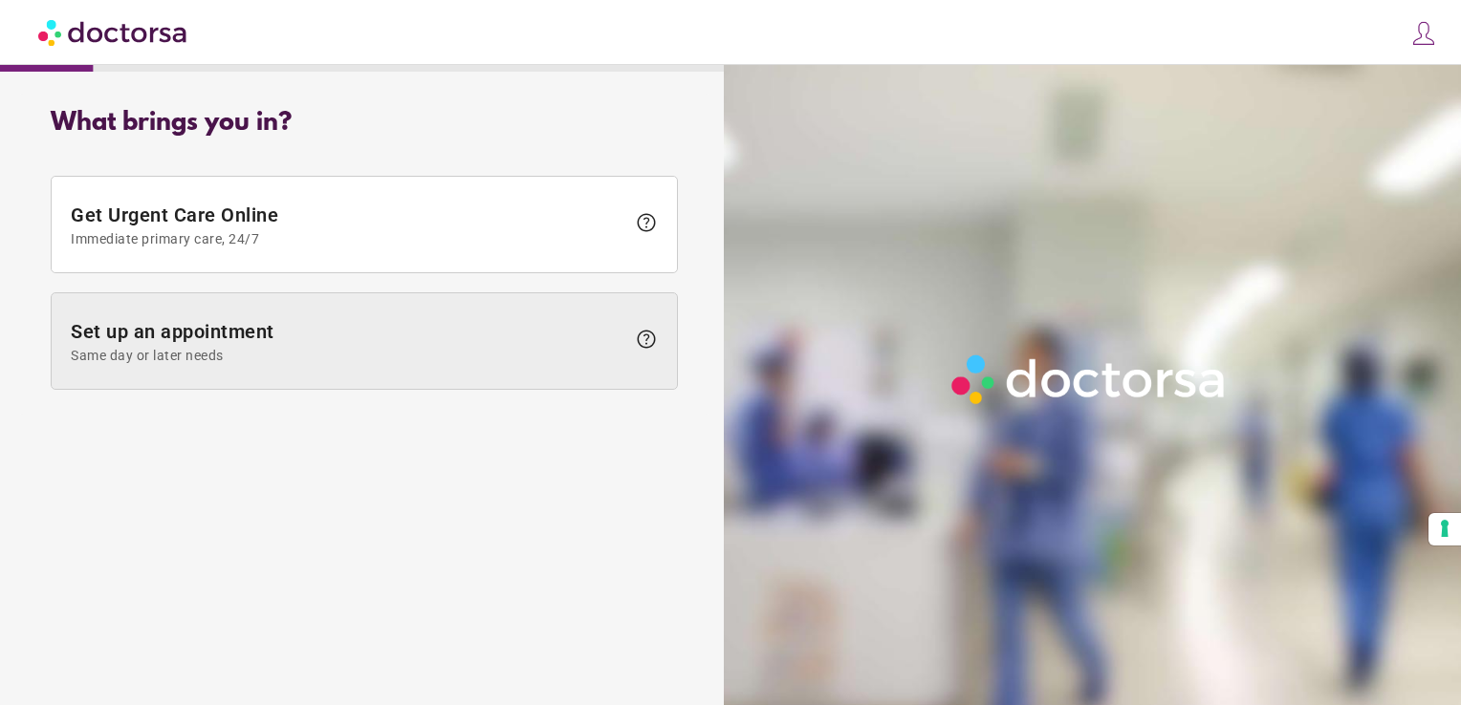
click at [386, 338] on span "Set up an appointment Same day or later needs" at bounding box center [348, 341] width 554 height 43
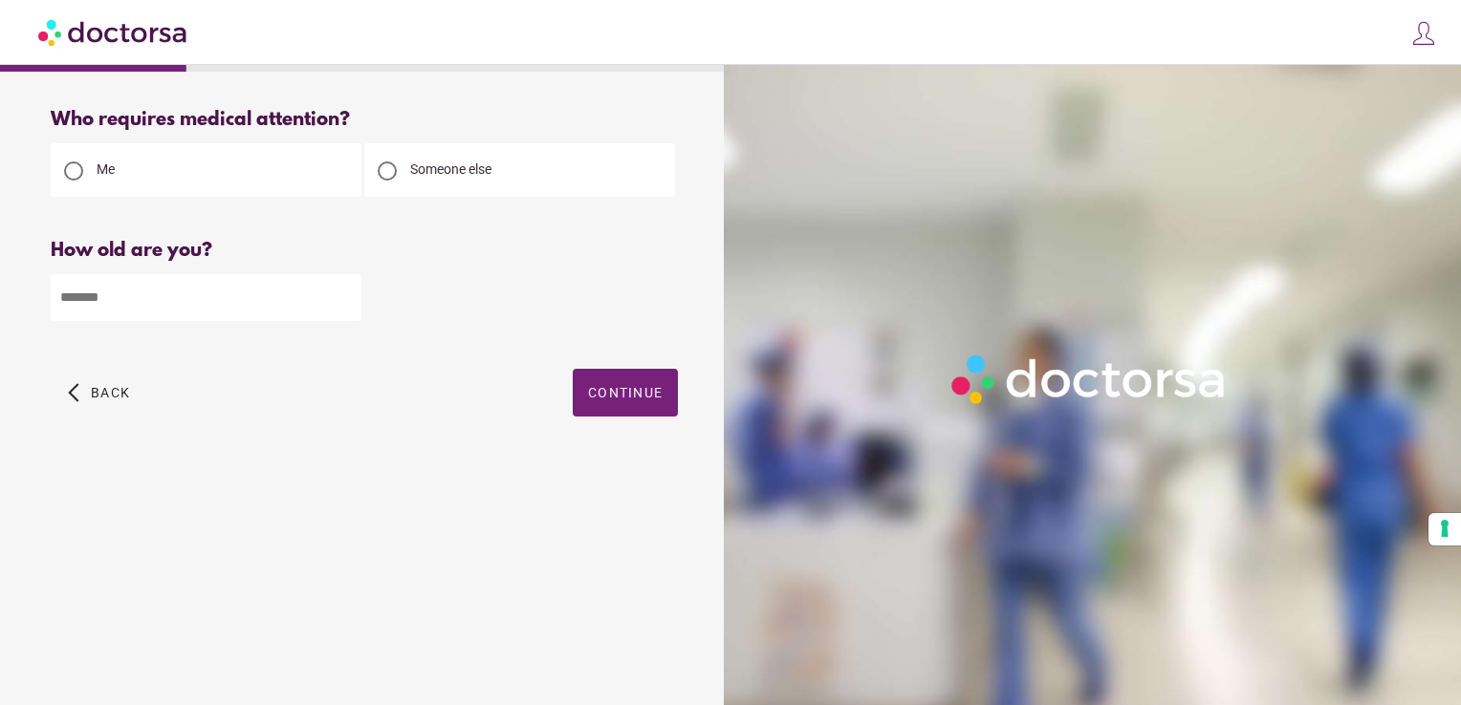
click at [145, 293] on input "number" at bounding box center [206, 297] width 311 height 47
type input "**"
click at [654, 404] on span "button" at bounding box center [625, 393] width 105 height 48
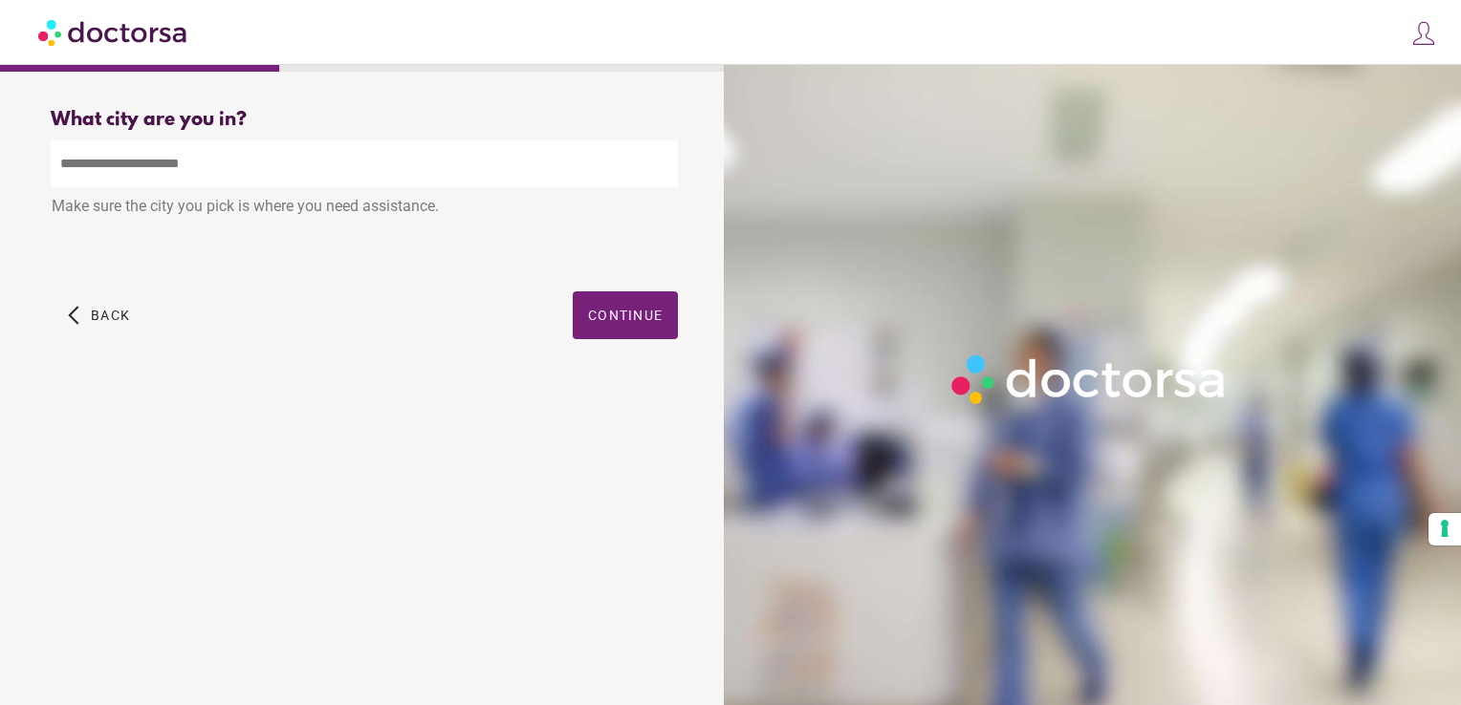
click at [325, 187] on input "text" at bounding box center [364, 164] width 627 height 47
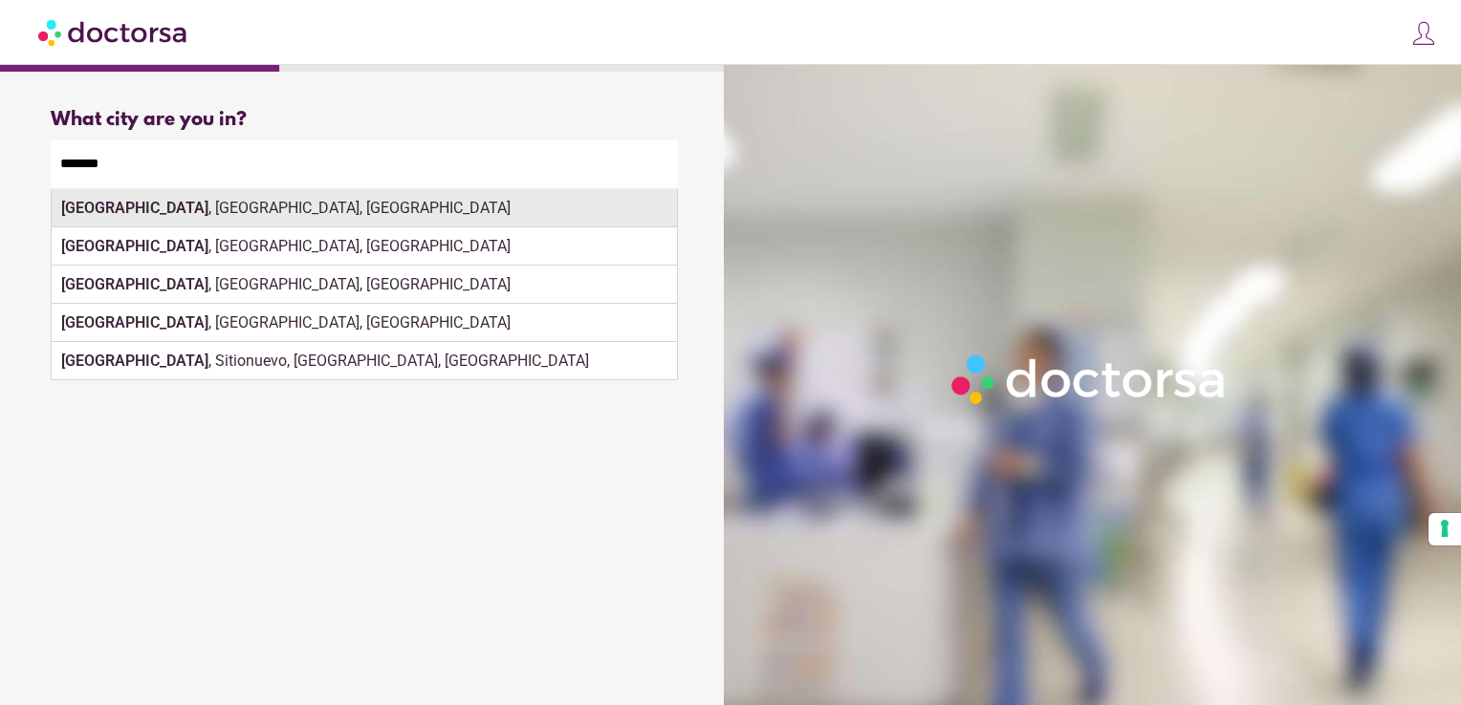
click at [273, 209] on div "[GEOGRAPHIC_DATA] , [GEOGRAPHIC_DATA], [GEOGRAPHIC_DATA]" at bounding box center [364, 208] width 625 height 38
type input "**********"
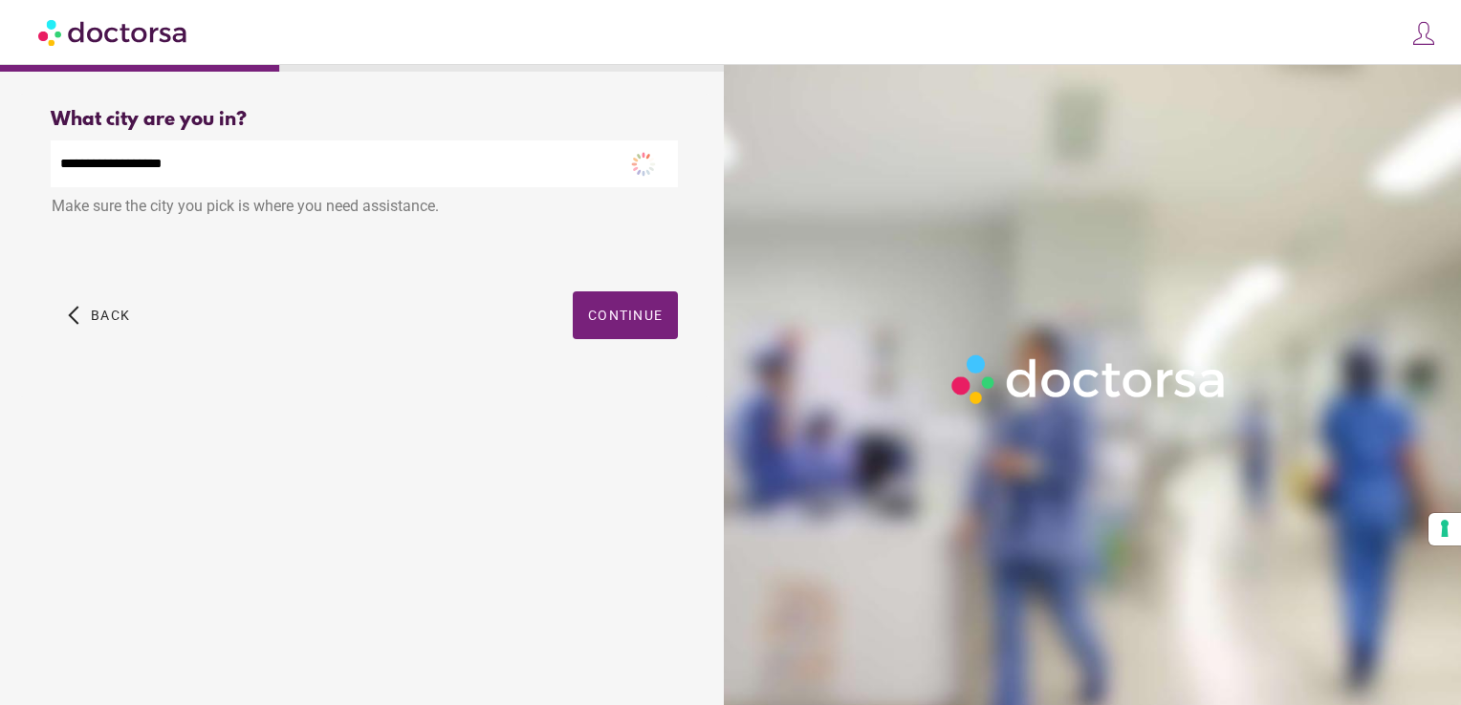
click at [553, 297] on div "arrow_back_ios Back Continue" at bounding box center [364, 330] width 627 height 76
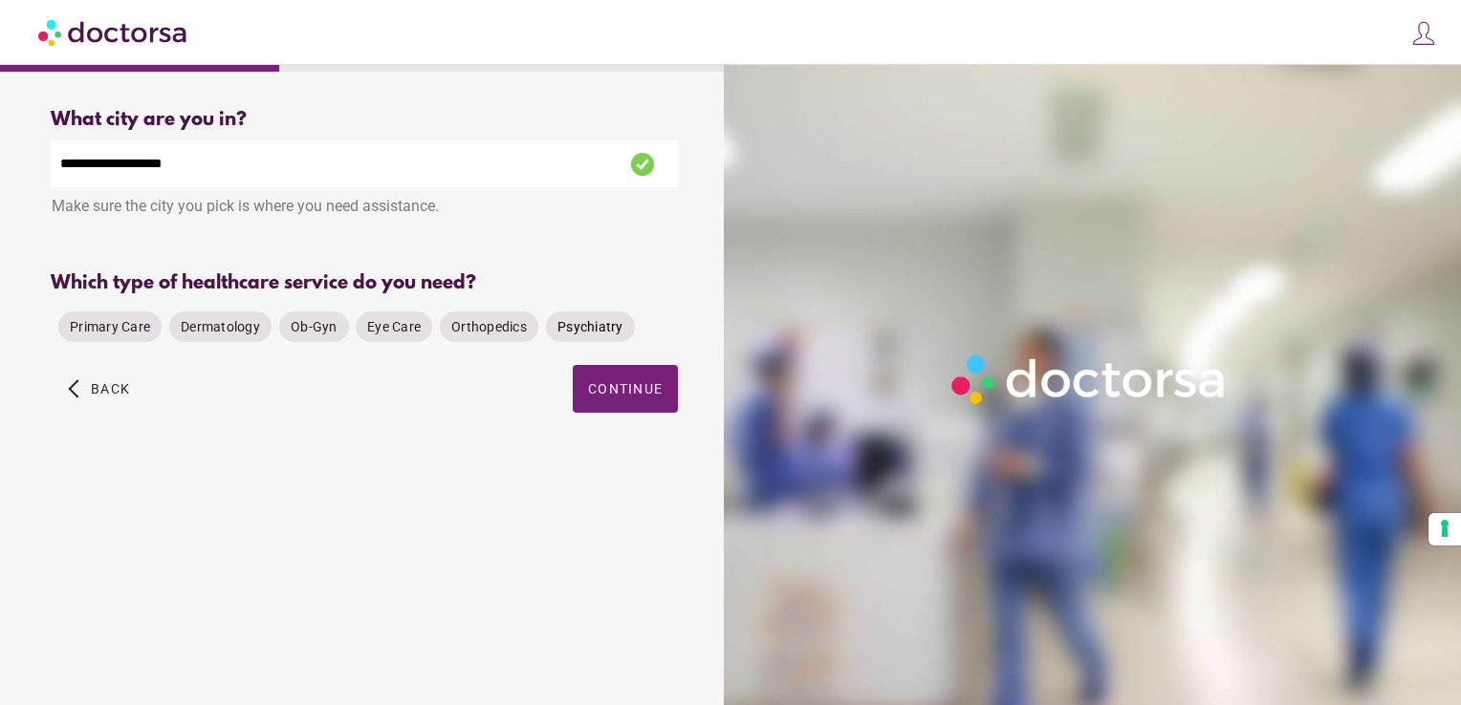
click at [594, 313] on div "Primary Care Dermatology Ob-Gyn Eye Care Orthopedics Psychiatry" at bounding box center [347, 327] width 592 height 46
click at [103, 331] on span "Primary Care" at bounding box center [110, 326] width 80 height 15
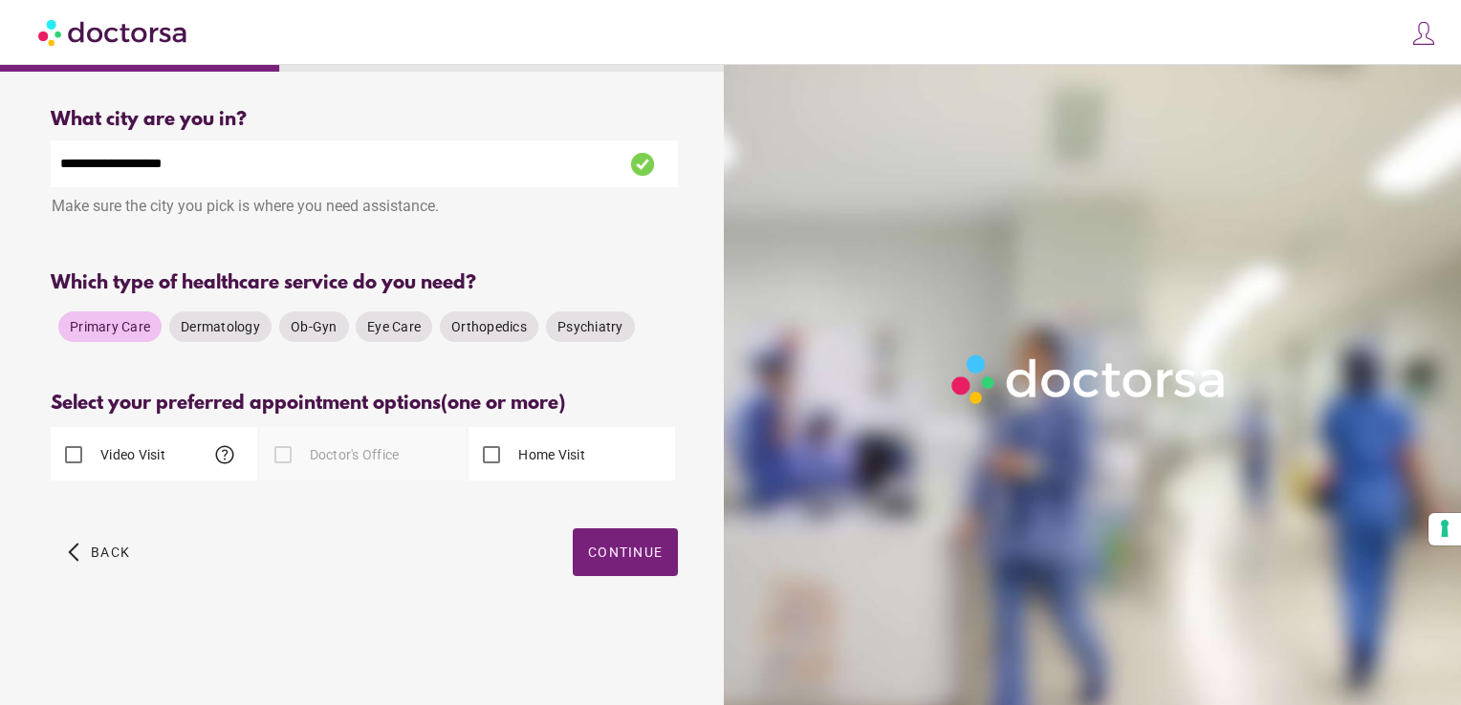
click at [570, 462] on label "Home Visit" at bounding box center [549, 454] width 71 height 19
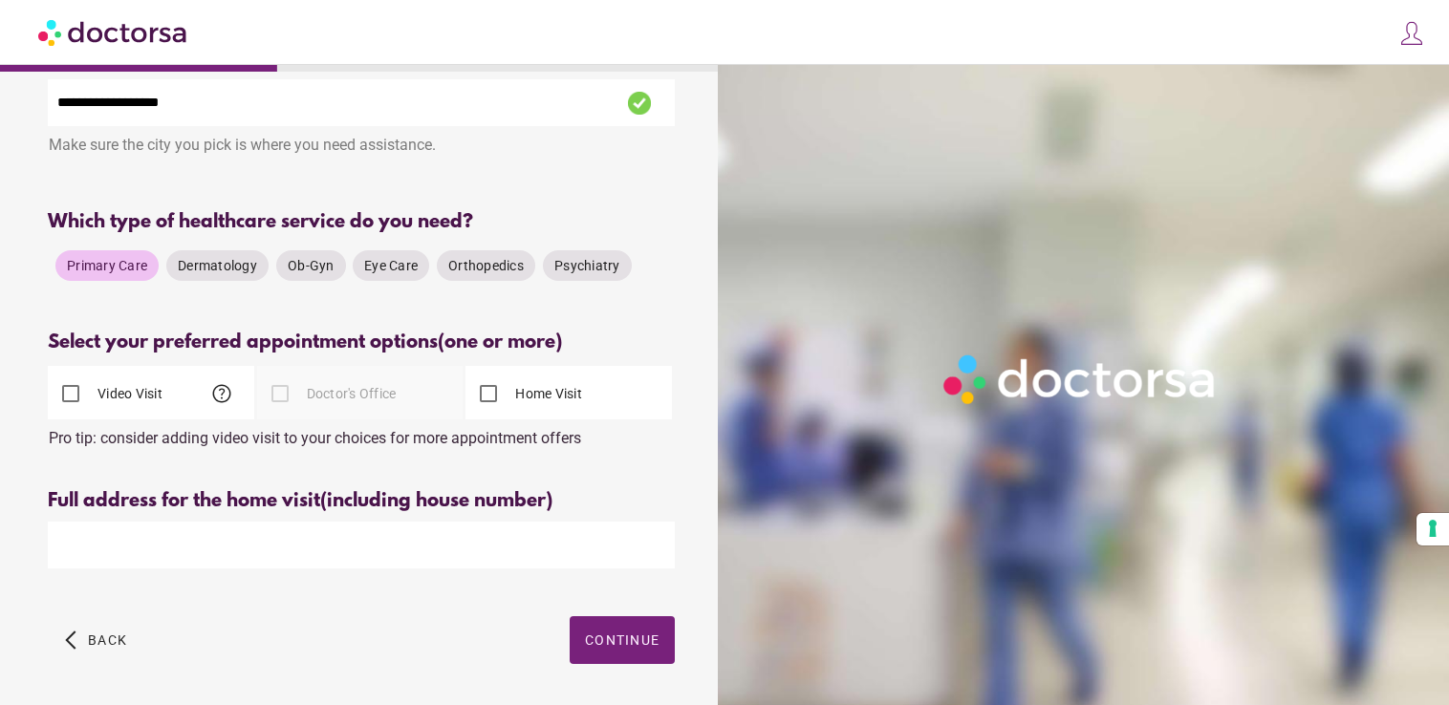
scroll to position [132, 0]
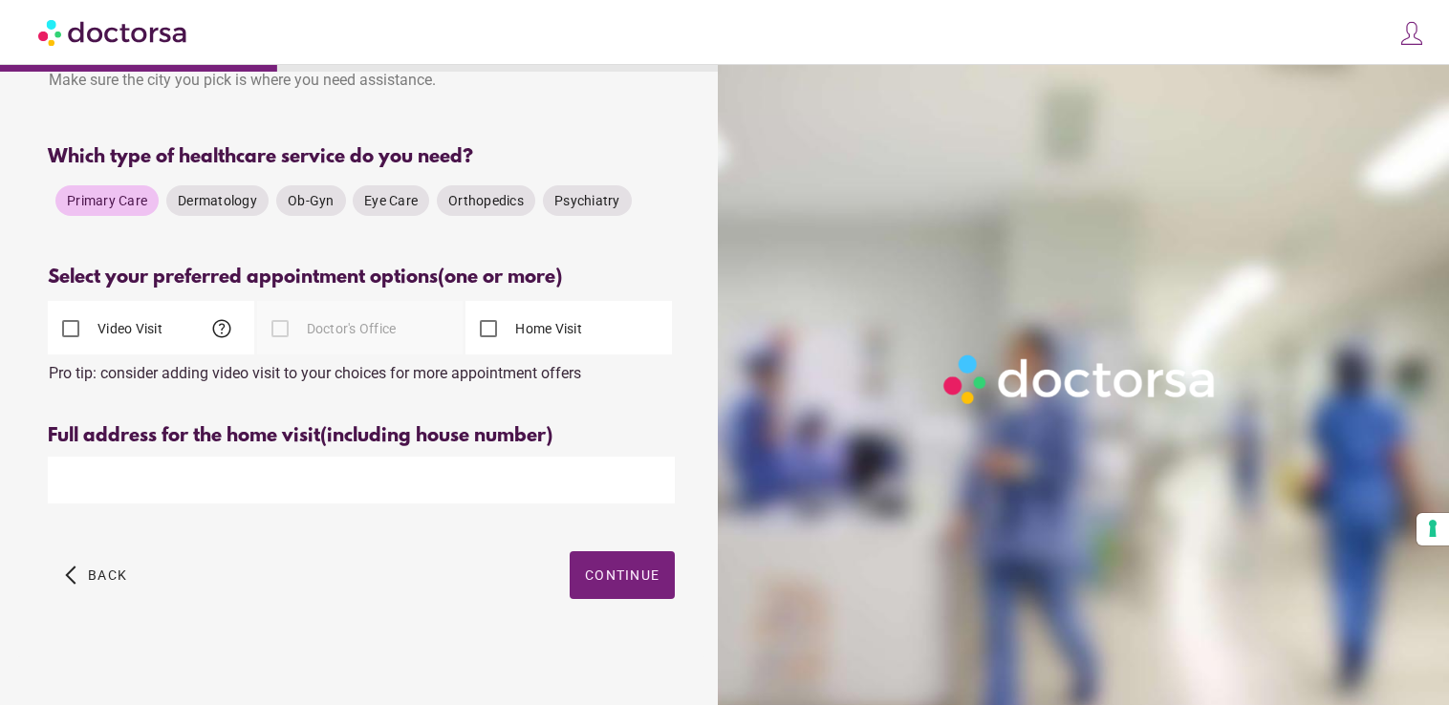
click at [101, 327] on label "Video Visit" at bounding box center [128, 328] width 69 height 19
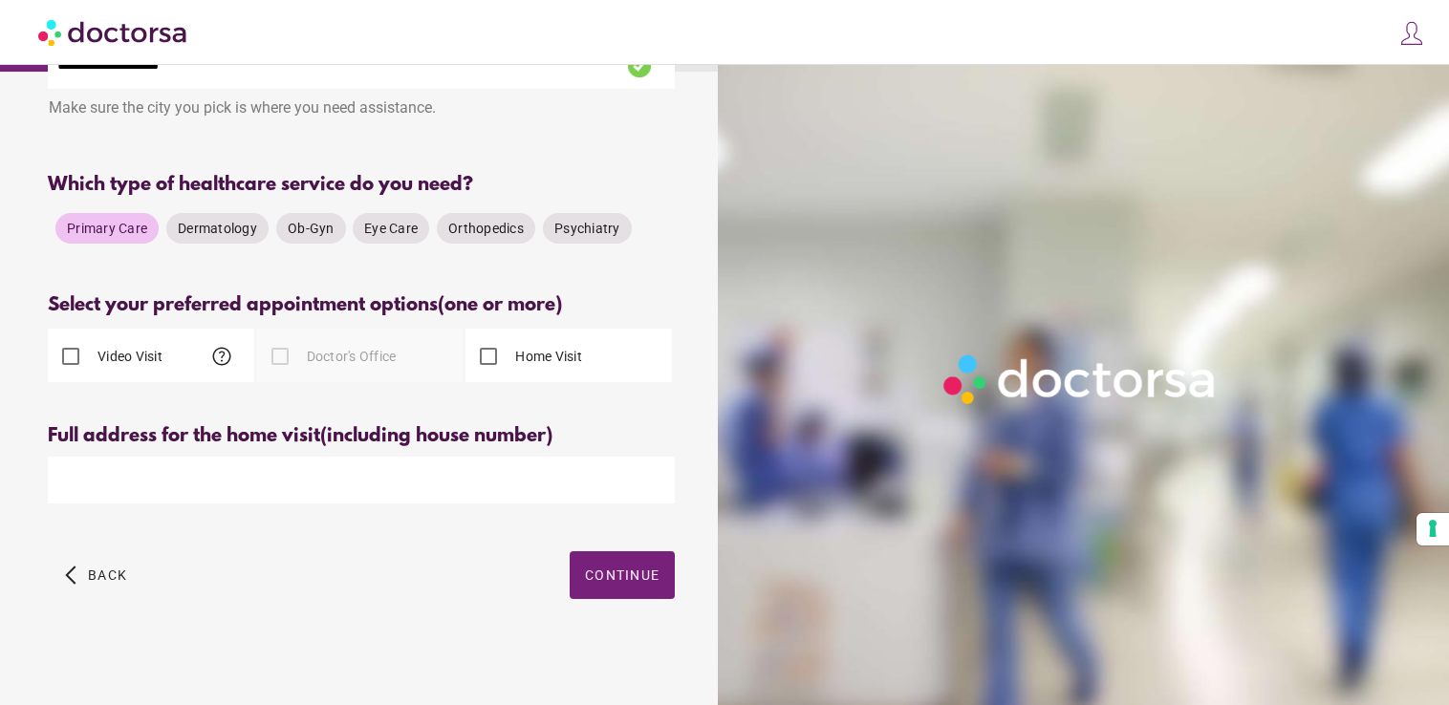
scroll to position [103, 0]
click at [520, 353] on label "Home Visit" at bounding box center [546, 356] width 71 height 19
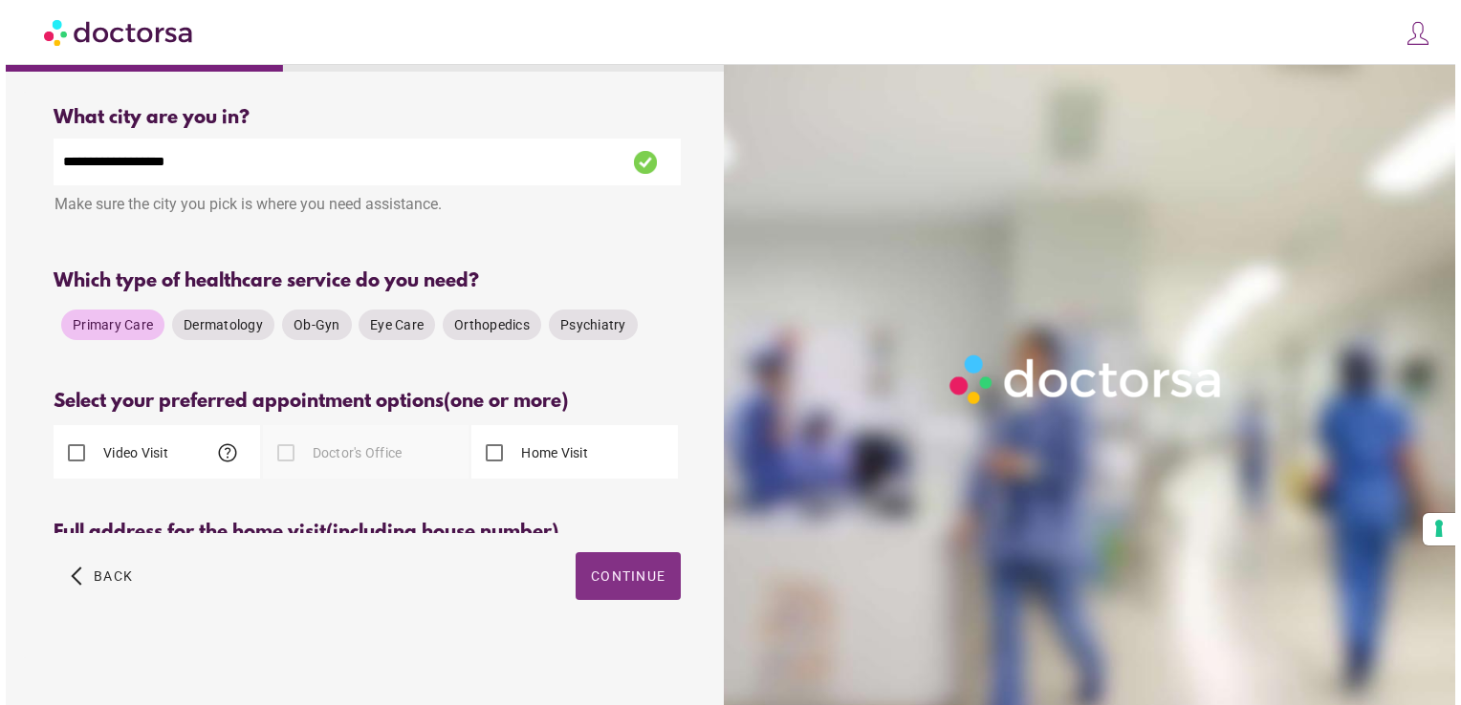
scroll to position [0, 0]
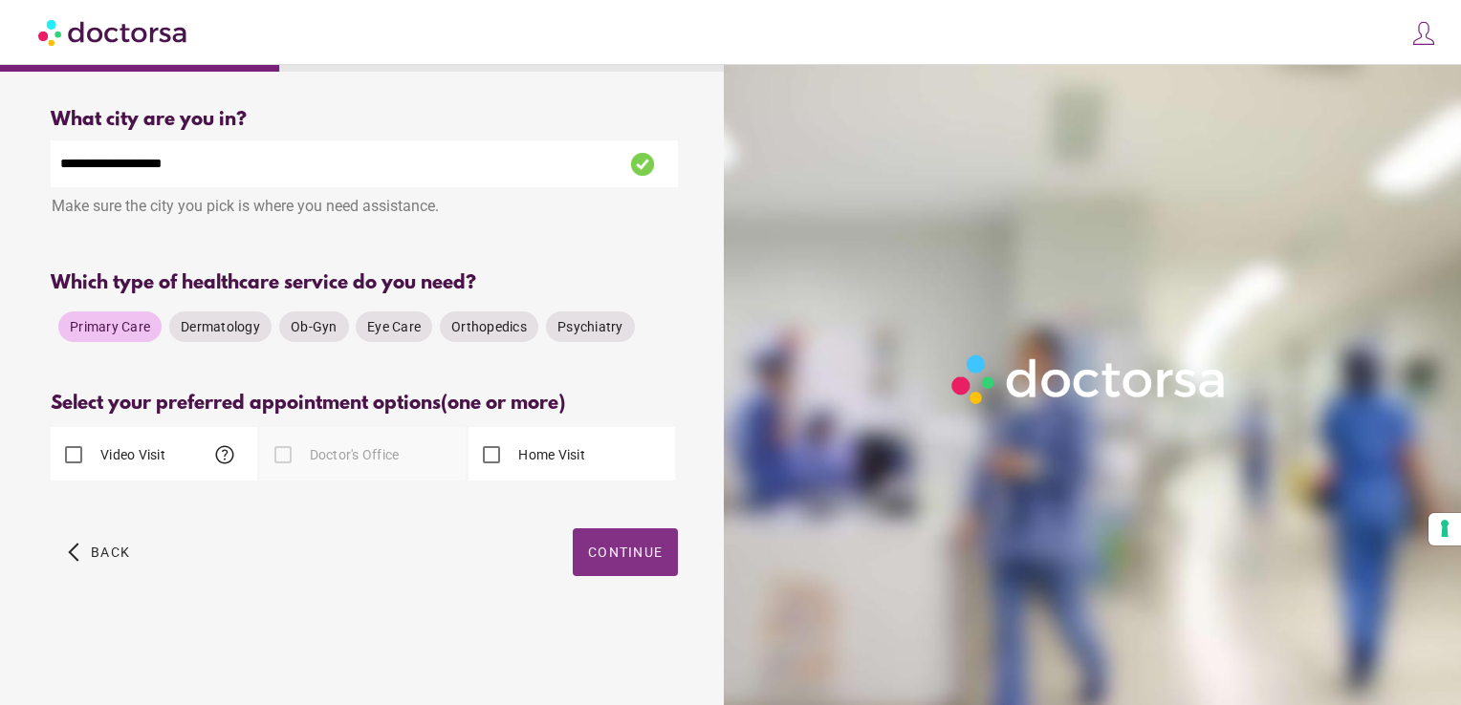
click at [628, 556] on span "Continue" at bounding box center [625, 552] width 75 height 15
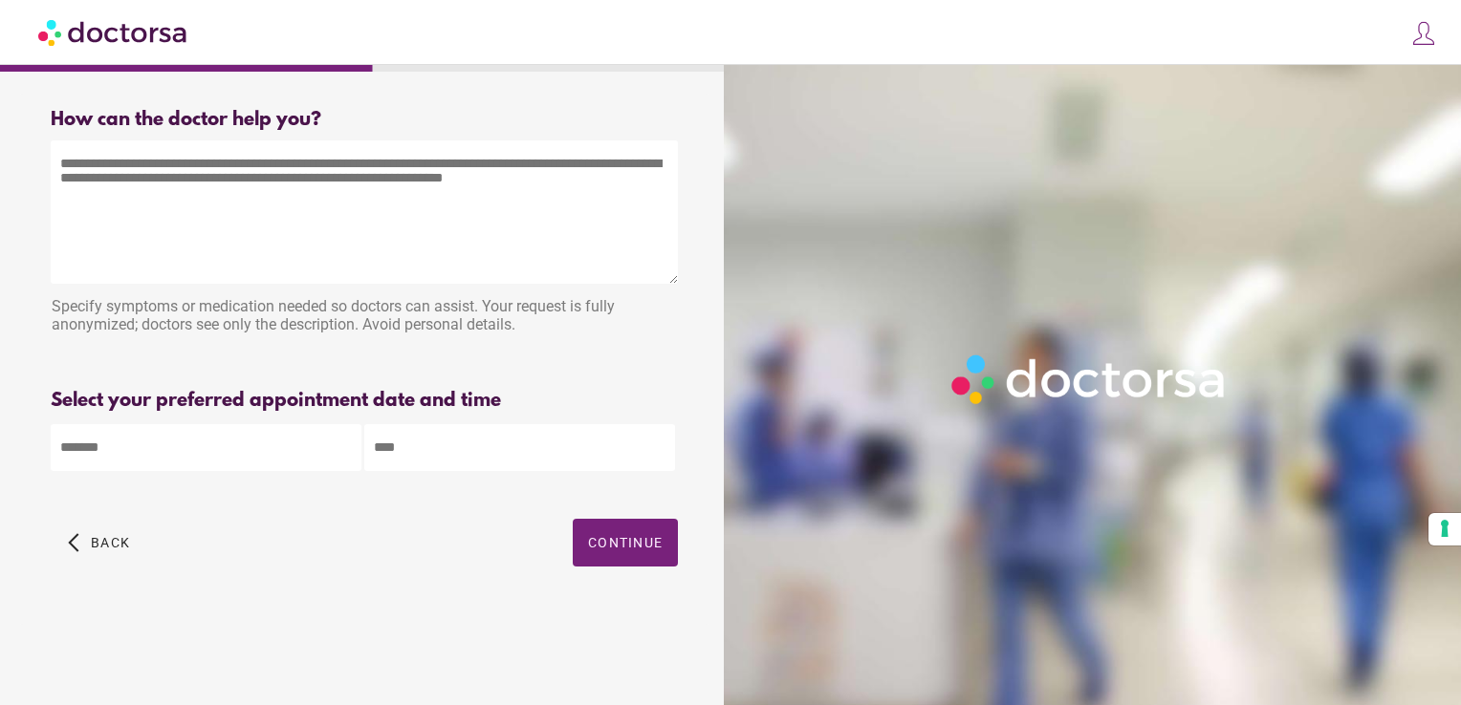
click at [280, 202] on textarea at bounding box center [364, 212] width 627 height 143
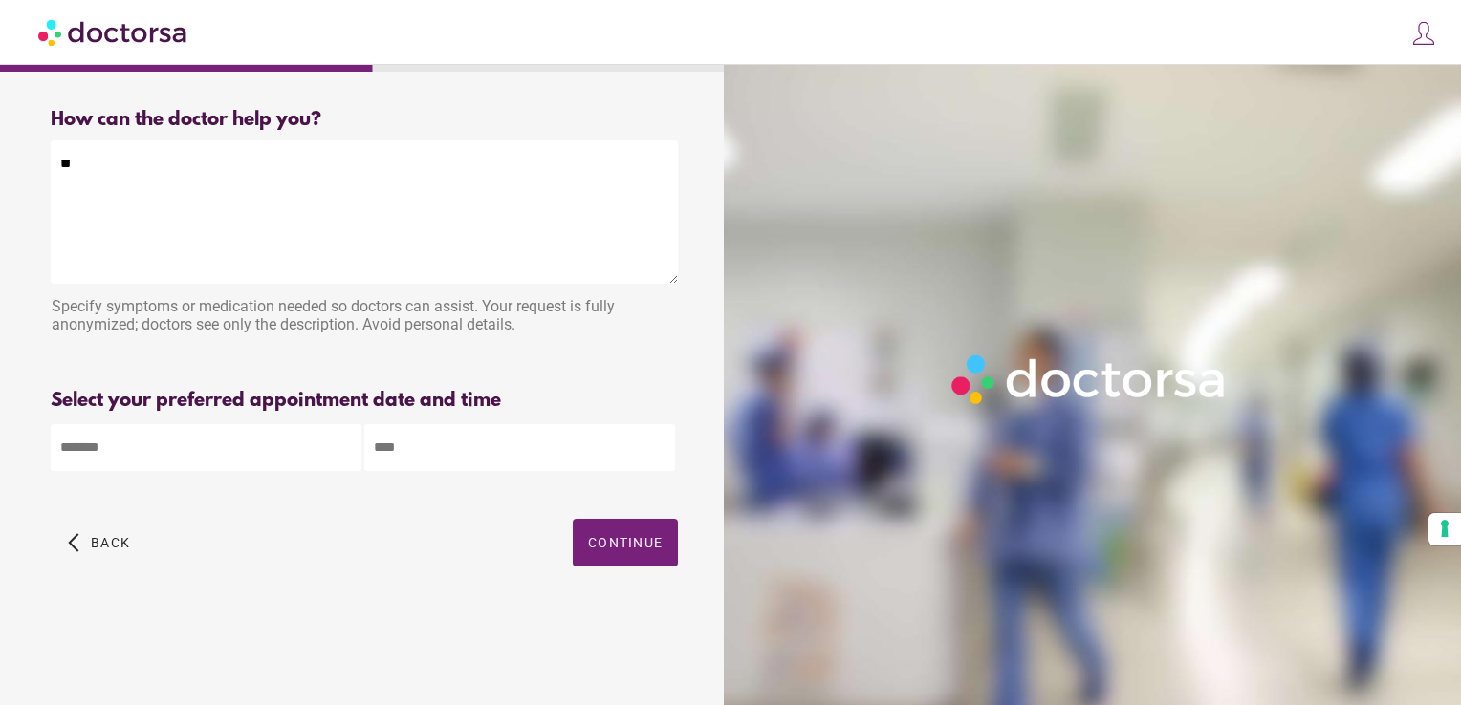
type textarea "*"
type textarea "**********"
